Goal: Find specific page/section: Find specific page/section

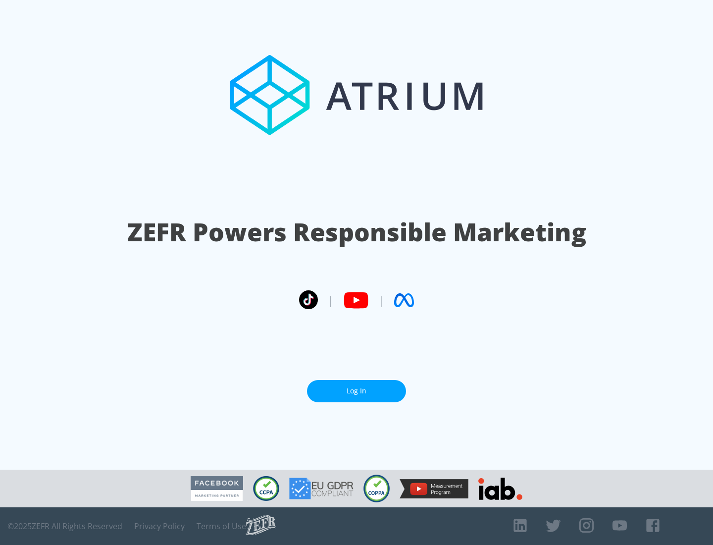
click at [357, 391] on link "Log In" at bounding box center [356, 391] width 99 height 22
